Goal: Information Seeking & Learning: Check status

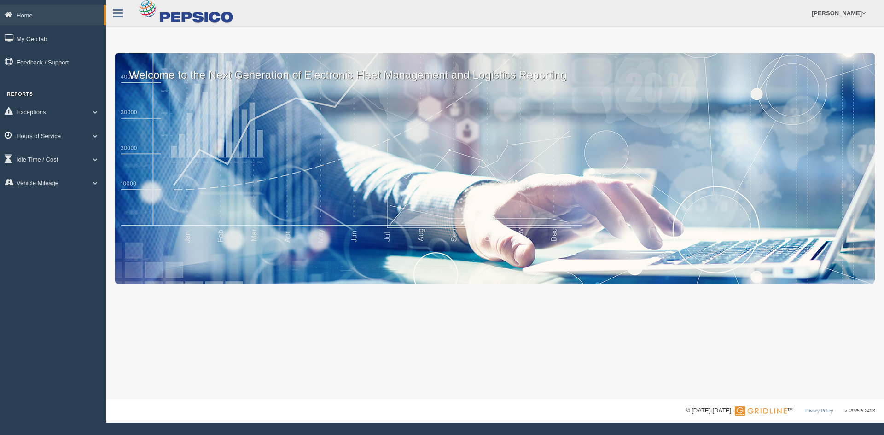
click at [39, 132] on link "Hours of Service" at bounding box center [53, 135] width 106 height 21
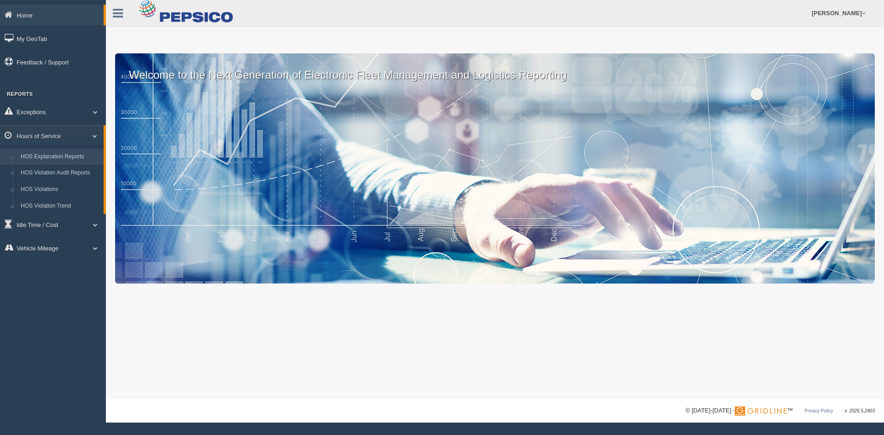
click at [53, 157] on link "HOS Explanation Reports" at bounding box center [60, 157] width 87 height 17
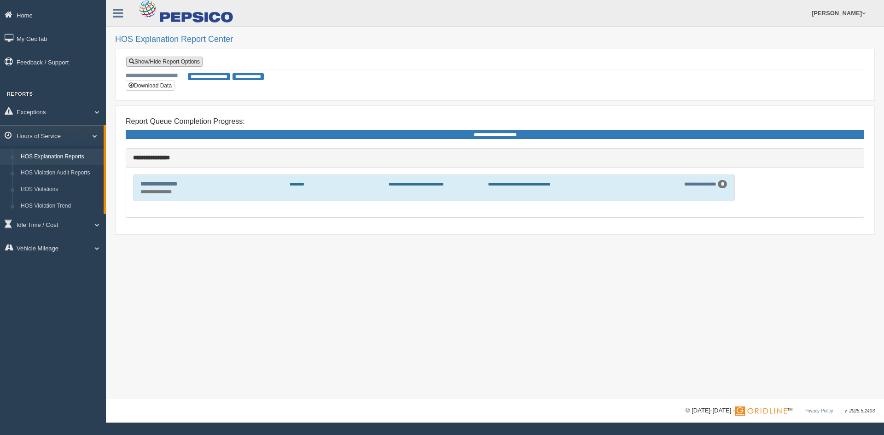
click at [200, 64] on link "Show/Hide Report Options" at bounding box center [164, 62] width 76 height 10
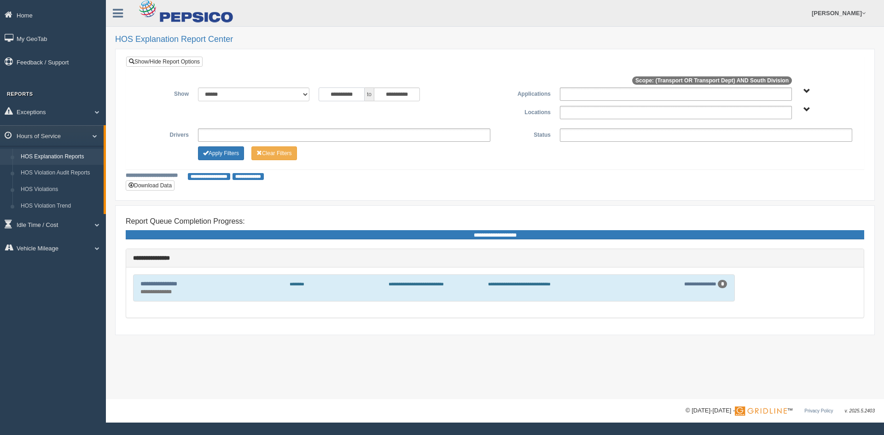
click at [327, 98] on input "**********" at bounding box center [341, 94] width 46 height 14
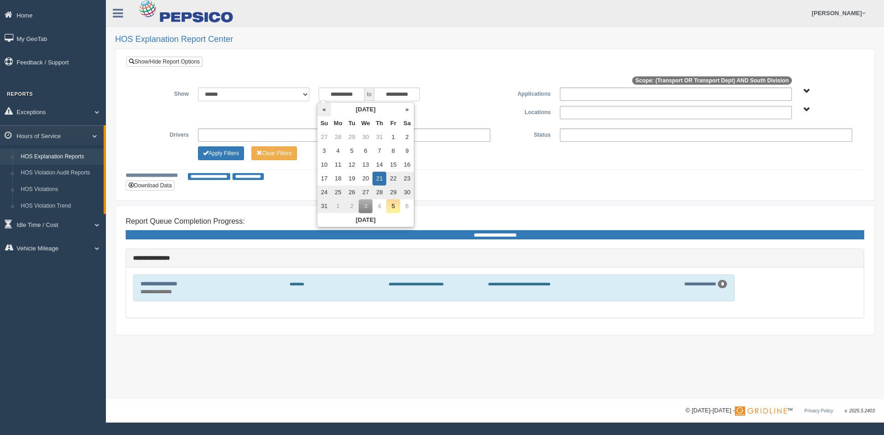
click at [324, 112] on th "«" at bounding box center [324, 110] width 14 height 14
click at [324, 112] on th "«" at bounding box center [326, 110] width 14 height 14
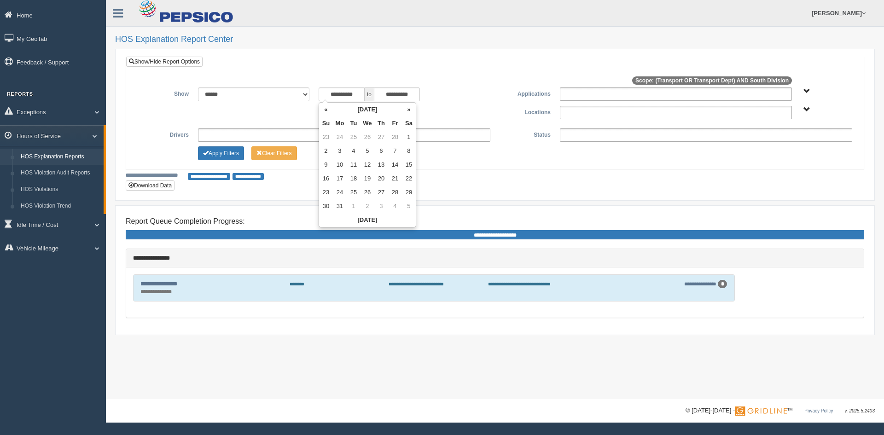
click at [324, 112] on th "«" at bounding box center [326, 110] width 14 height 14
click at [409, 110] on th "»" at bounding box center [409, 110] width 14 height 14
click at [365, 138] on td "1" at bounding box center [367, 137] width 14 height 14
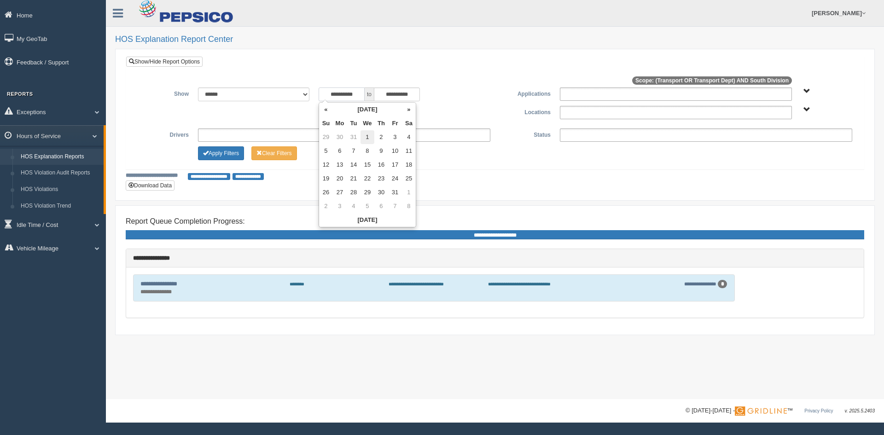
type input "**********"
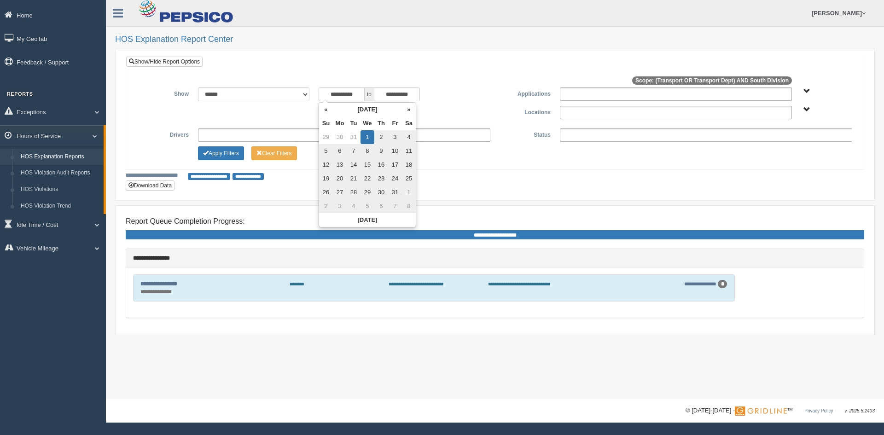
click at [808, 89] on span "Transport Transport Dept" at bounding box center [806, 91] width 7 height 7
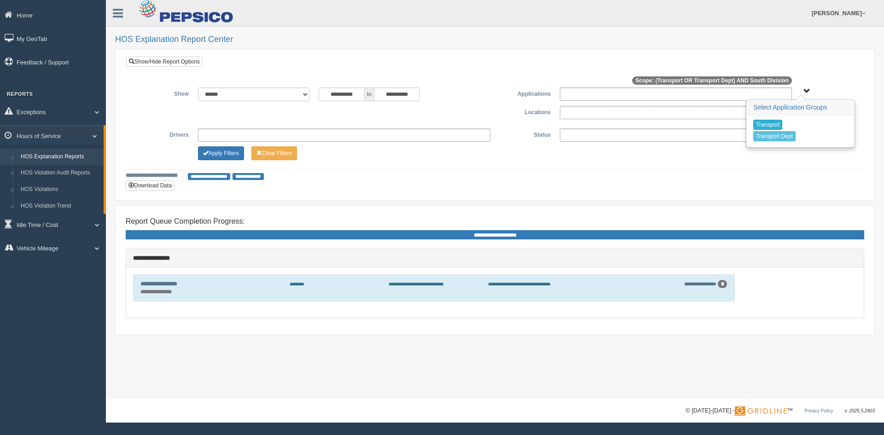
click at [768, 126] on button "Transport" at bounding box center [767, 125] width 29 height 10
click at [770, 137] on button "Transport Dept" at bounding box center [774, 136] width 42 height 10
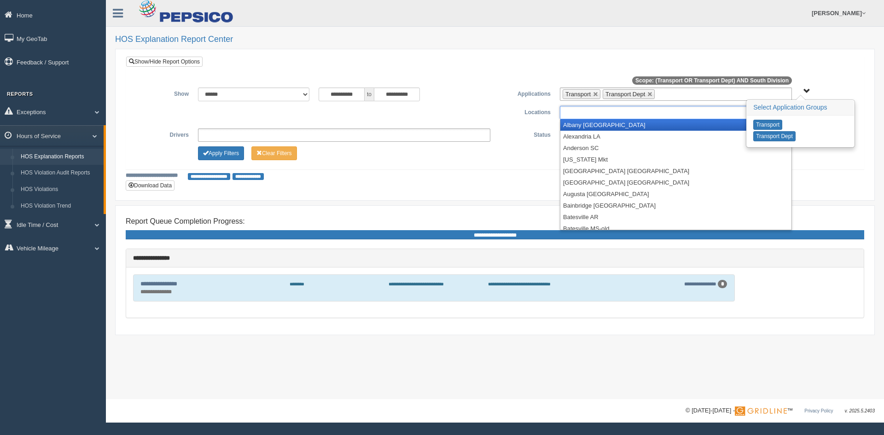
click at [649, 112] on ul at bounding box center [676, 112] width 232 height 13
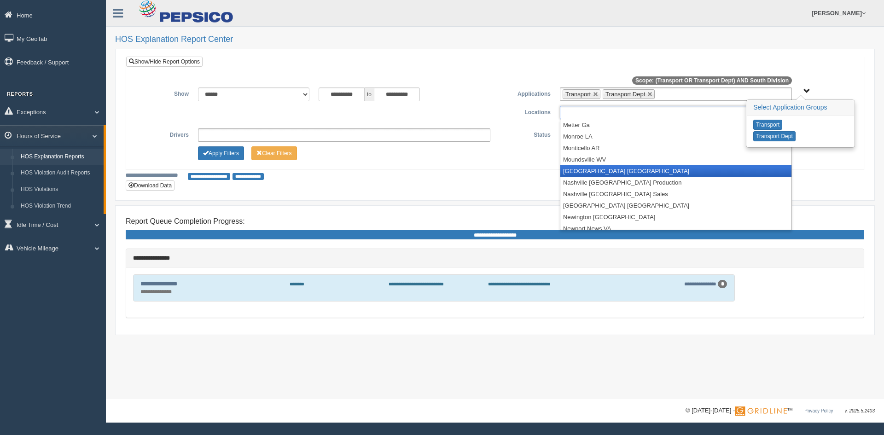
scroll to position [1104, 0]
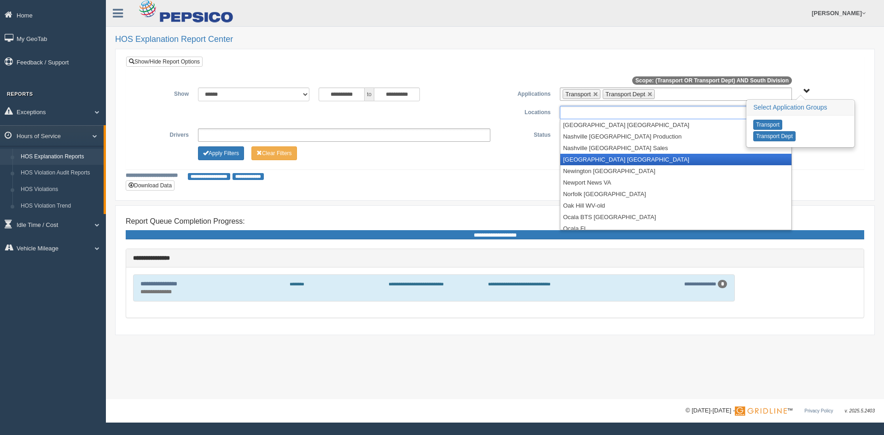
click at [601, 159] on li "New River Plant VA" at bounding box center [675, 160] width 231 height 12
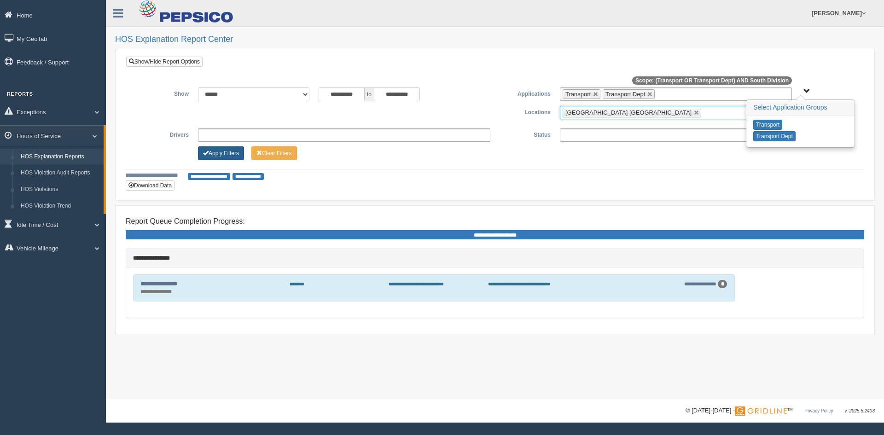
click at [224, 156] on button "Apply Filters" at bounding box center [221, 153] width 46 height 14
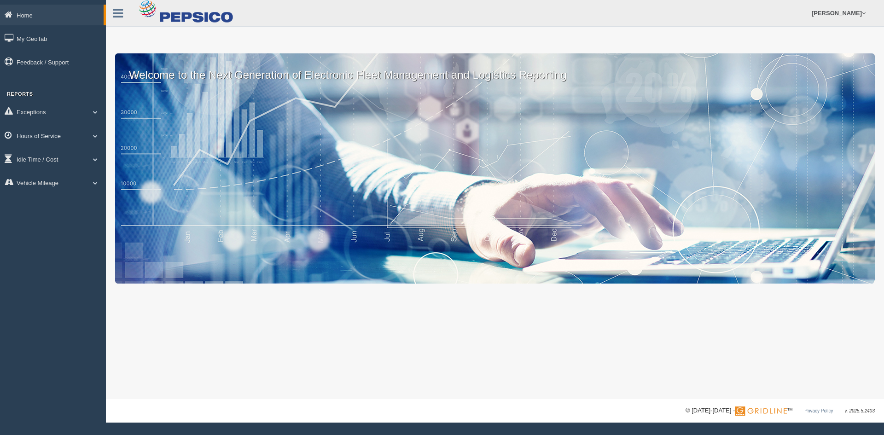
click at [44, 136] on link "Hours of Service" at bounding box center [53, 135] width 106 height 21
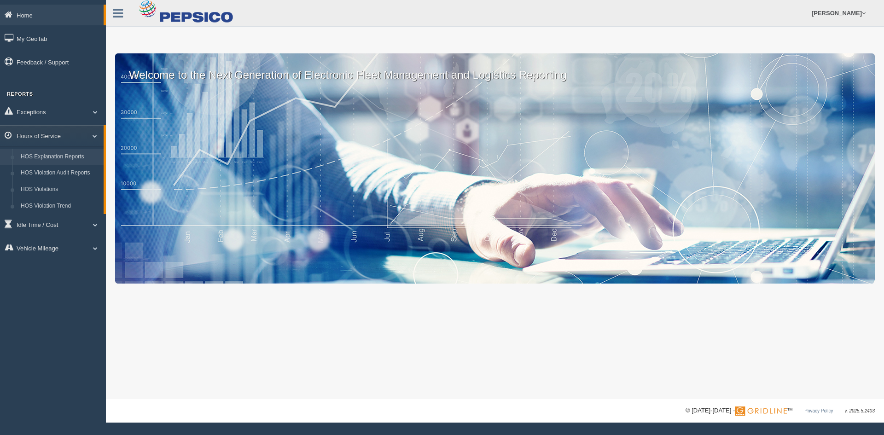
click at [47, 154] on link "HOS Explanation Reports" at bounding box center [60, 157] width 87 height 17
